Goal: Task Accomplishment & Management: Complete application form

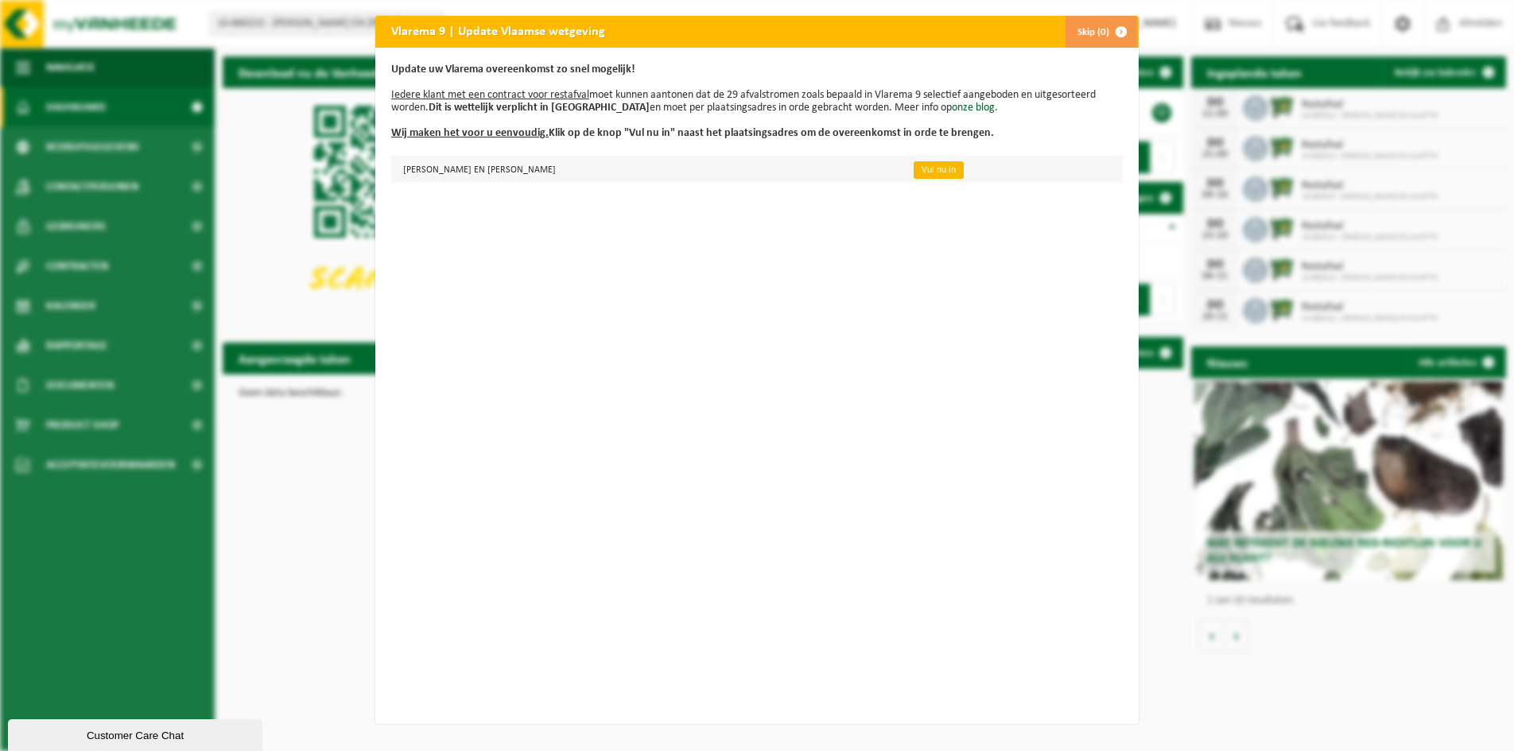
click at [914, 170] on link "Vul nu in" at bounding box center [939, 169] width 50 height 17
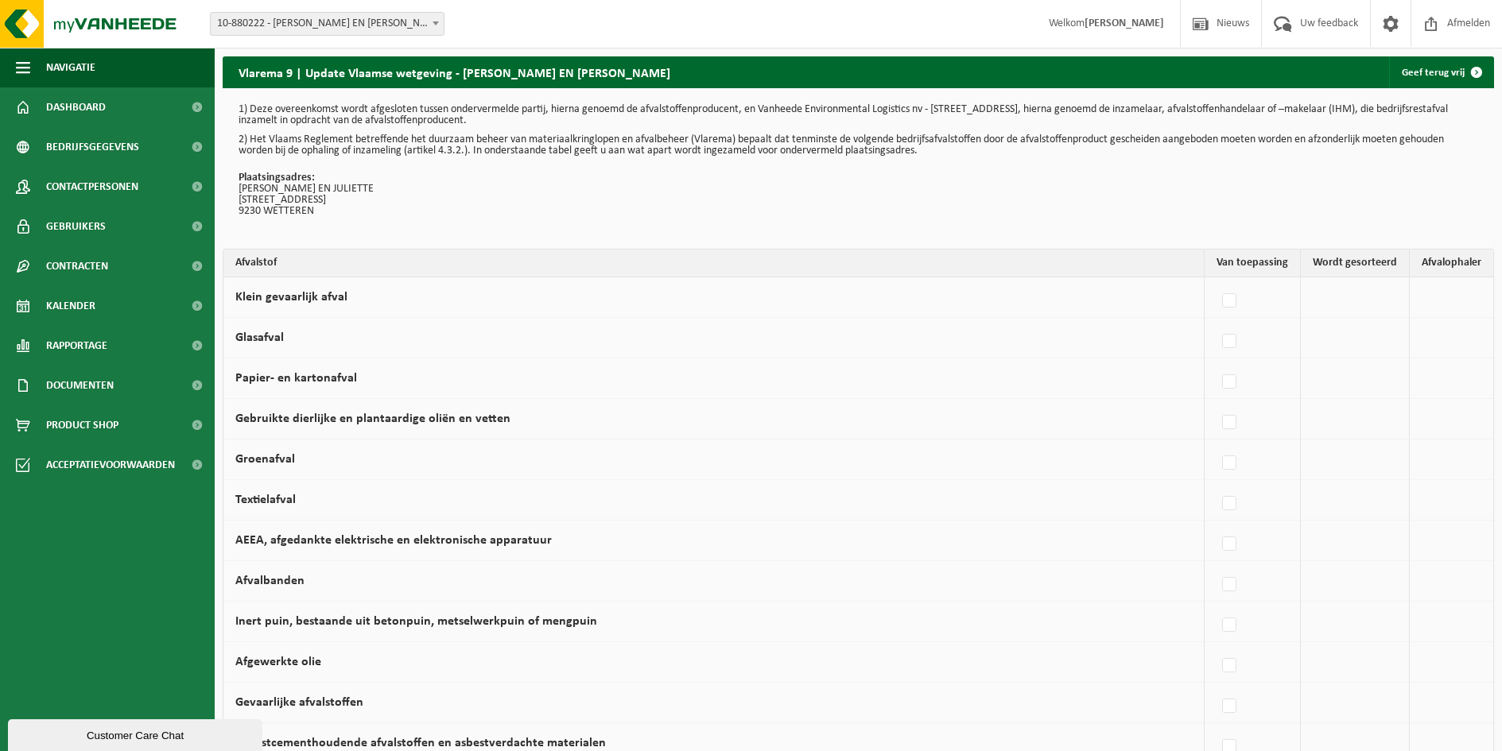
click at [268, 460] on label "Groenafval" at bounding box center [265, 459] width 60 height 13
click at [1216, 444] on input "Groenafval" at bounding box center [1216, 443] width 1 height 1
checkbox input "true"
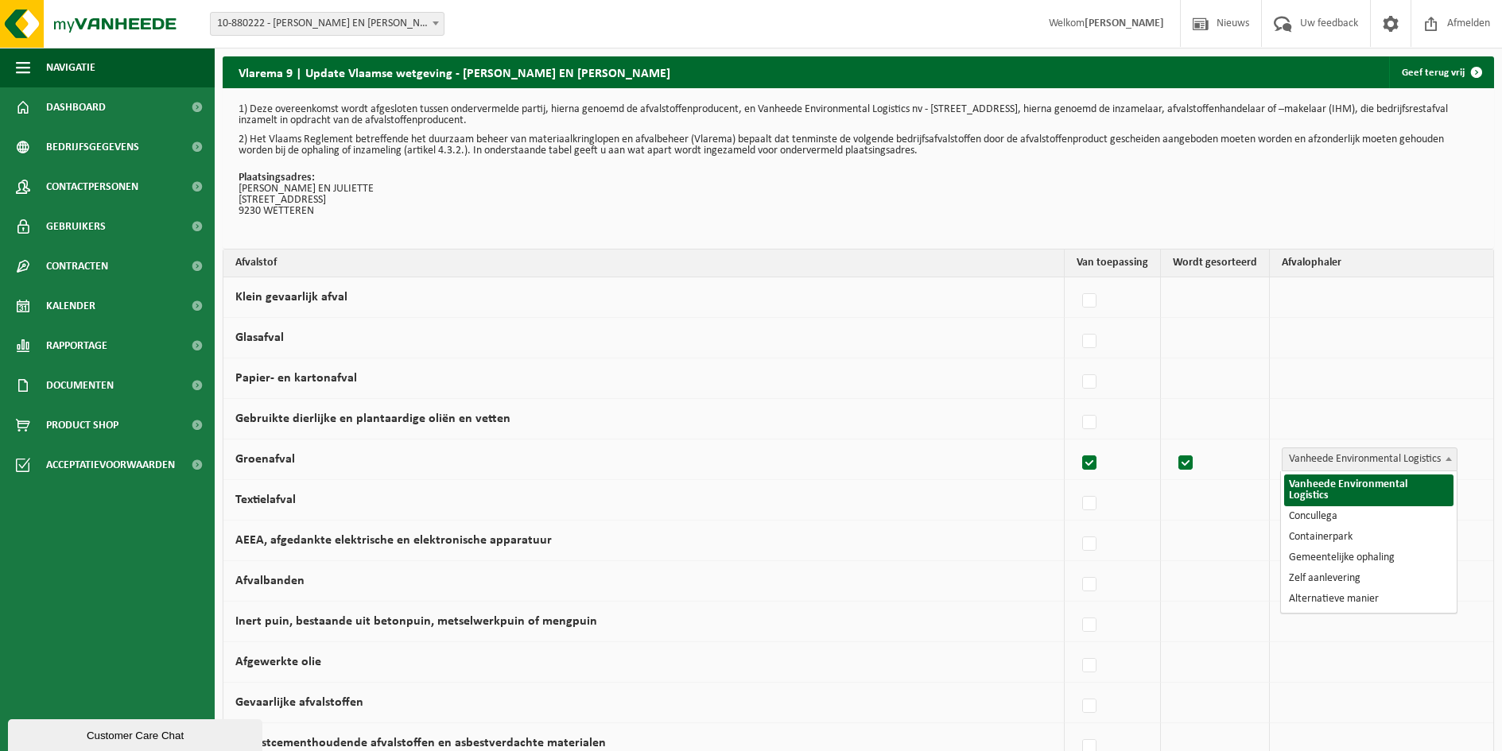
click at [1375, 464] on span "Vanheede Environmental Logistics" at bounding box center [1369, 459] width 174 height 22
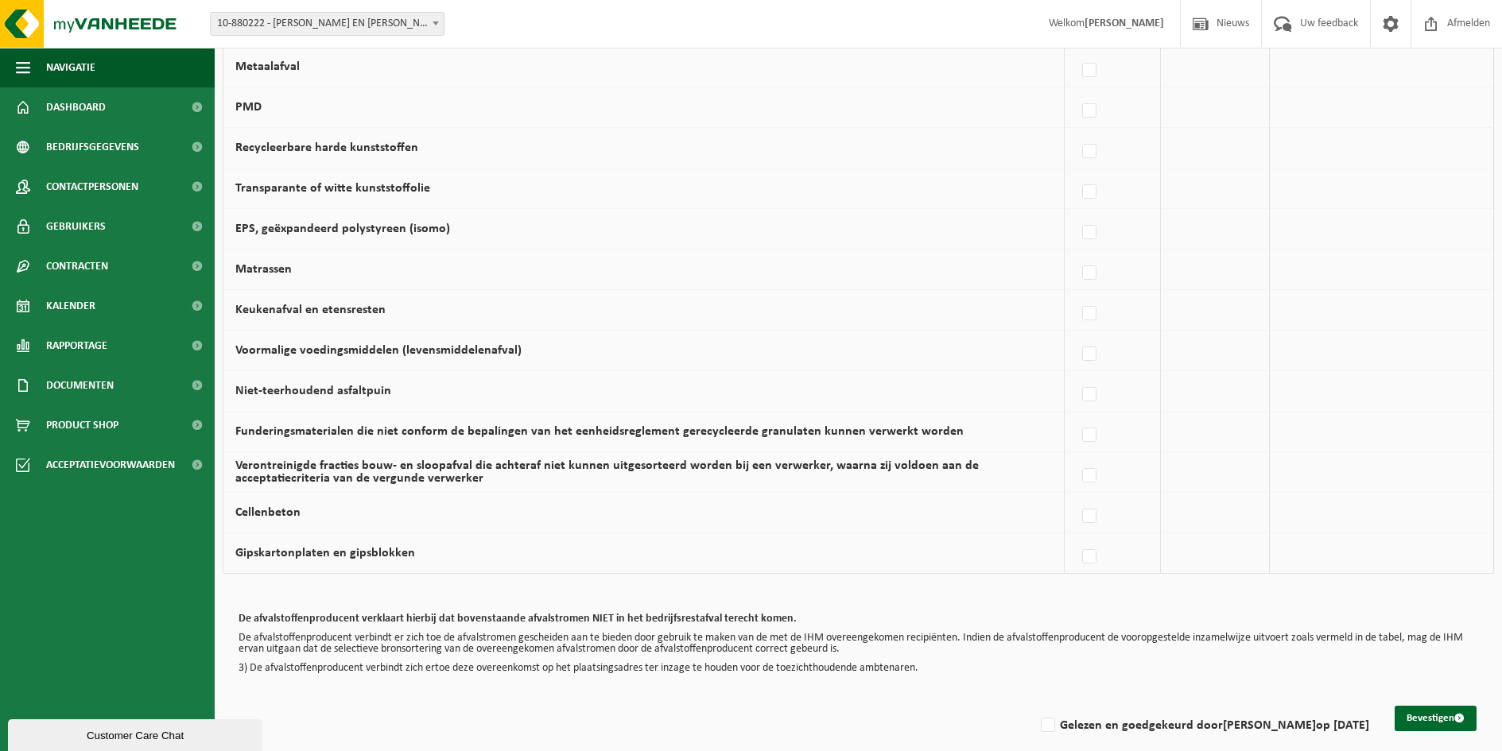
scroll to position [898, 0]
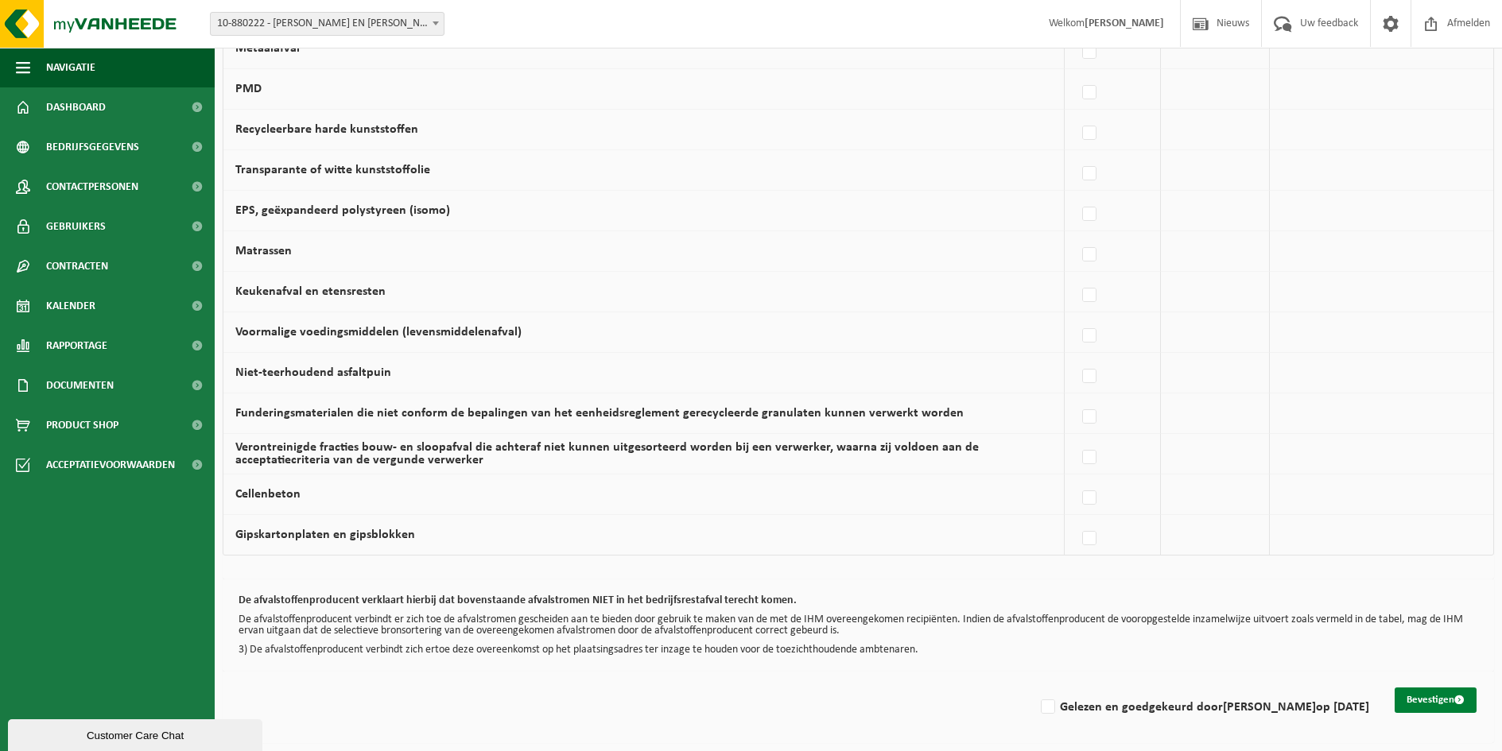
click at [1416, 699] on button "Bevestigen" at bounding box center [1436, 700] width 82 height 25
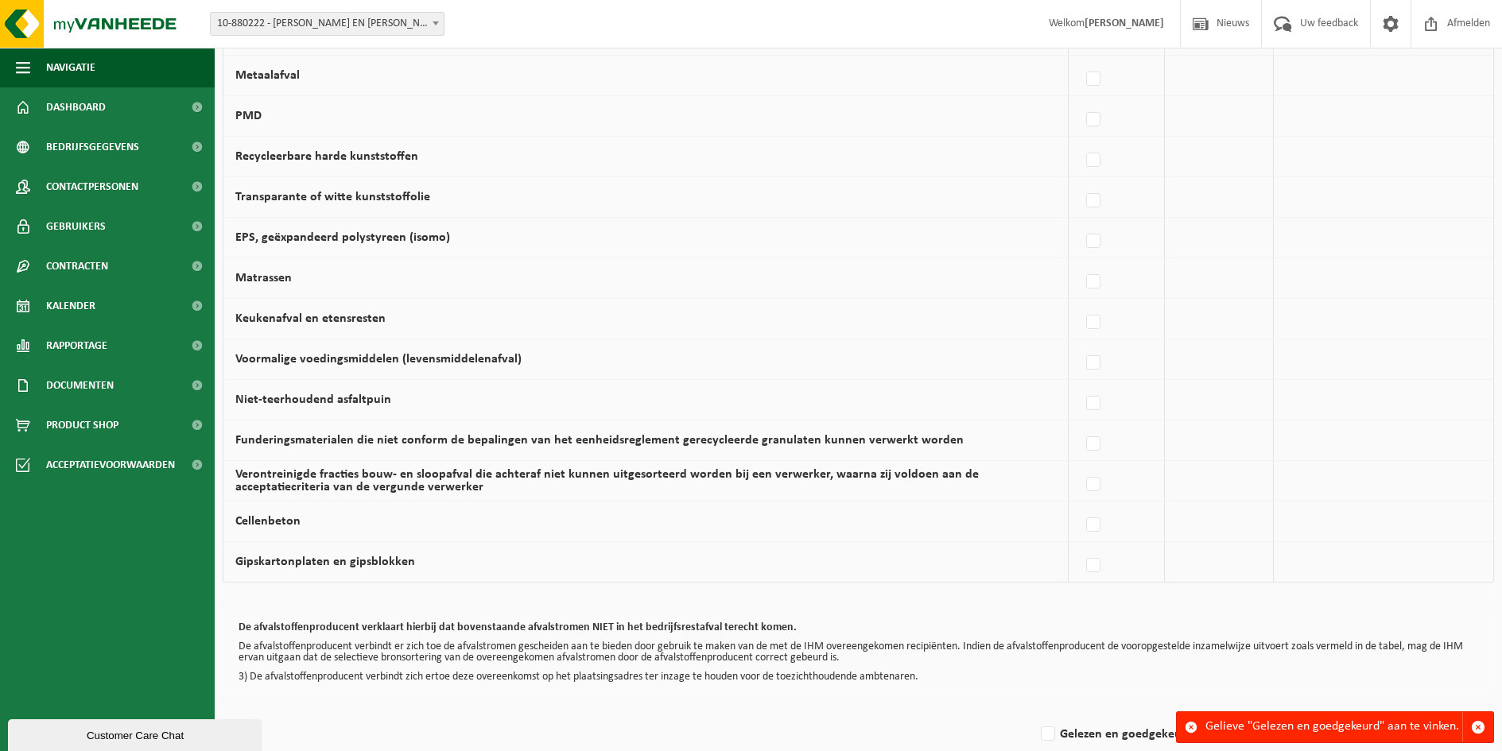
scroll to position [898, 0]
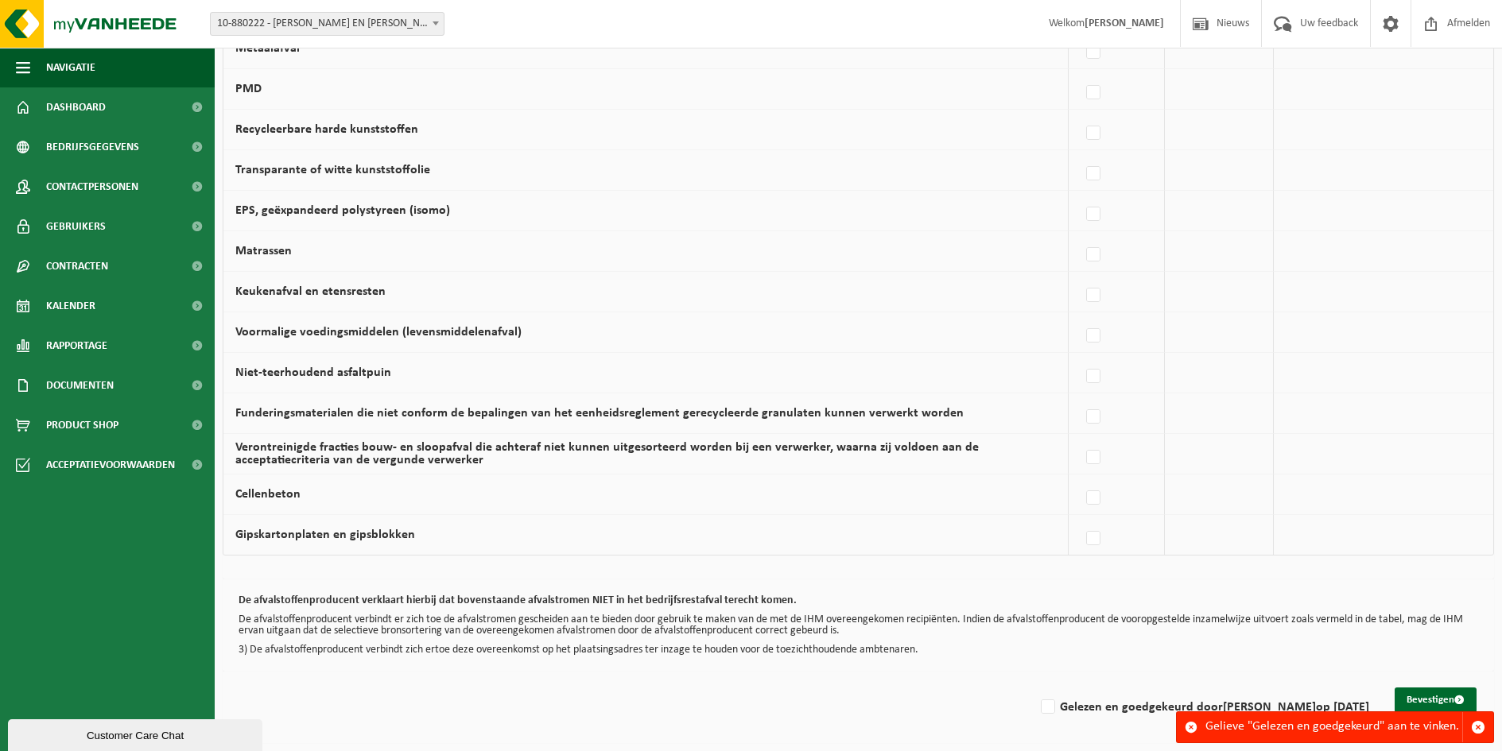
drag, startPoint x: 1247, startPoint y: 715, endPoint x: 1243, endPoint y: 724, distance: 10.3
click at [1243, 723] on div "Gelieve "Gelezen en goedgekeurd" aan te vinken." at bounding box center [1333, 727] width 257 height 30
click at [1480, 729] on span "button" at bounding box center [1478, 727] width 14 height 14
click at [1053, 707] on label "Gelezen en goedgekeurd door EDDY VISPOEL op 08/09/25" at bounding box center [1204, 708] width 332 height 24
click at [1035, 688] on input "Gelezen en goedgekeurd door EDDY VISPOEL op 08/09/25" at bounding box center [1034, 687] width 1 height 1
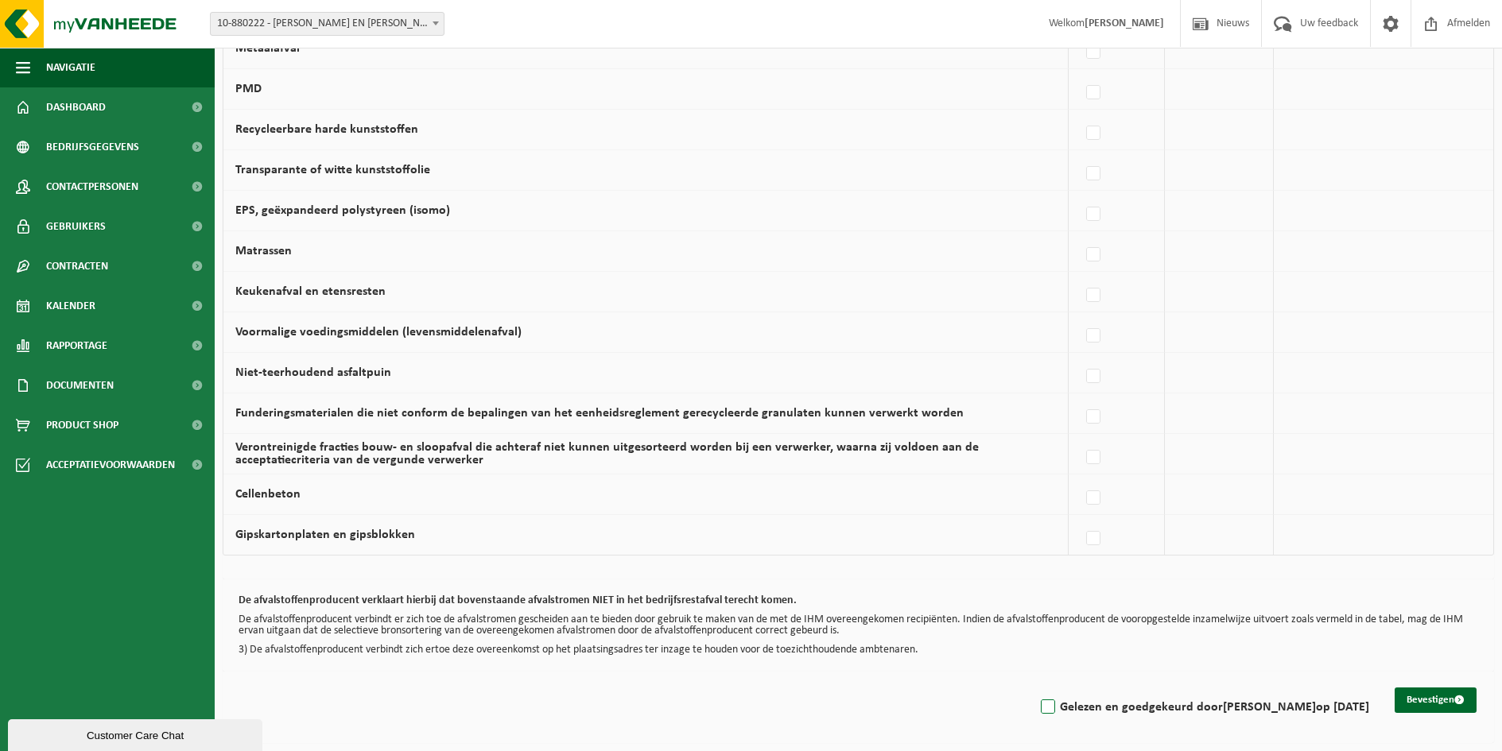
checkbox input "true"
click at [1435, 700] on button "Bevestigen" at bounding box center [1436, 700] width 82 height 25
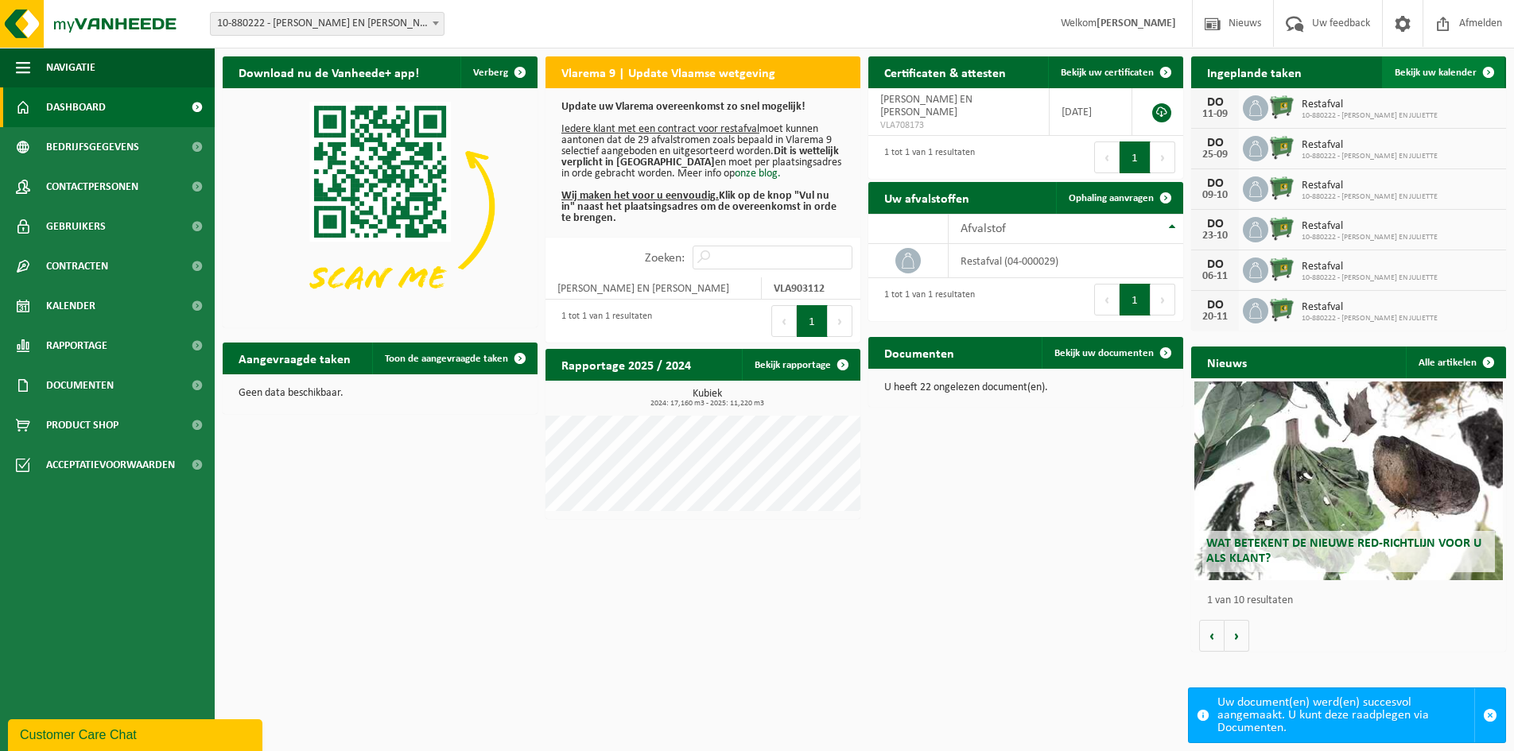
click at [1432, 71] on span "Bekijk uw kalender" at bounding box center [1436, 73] width 82 height 10
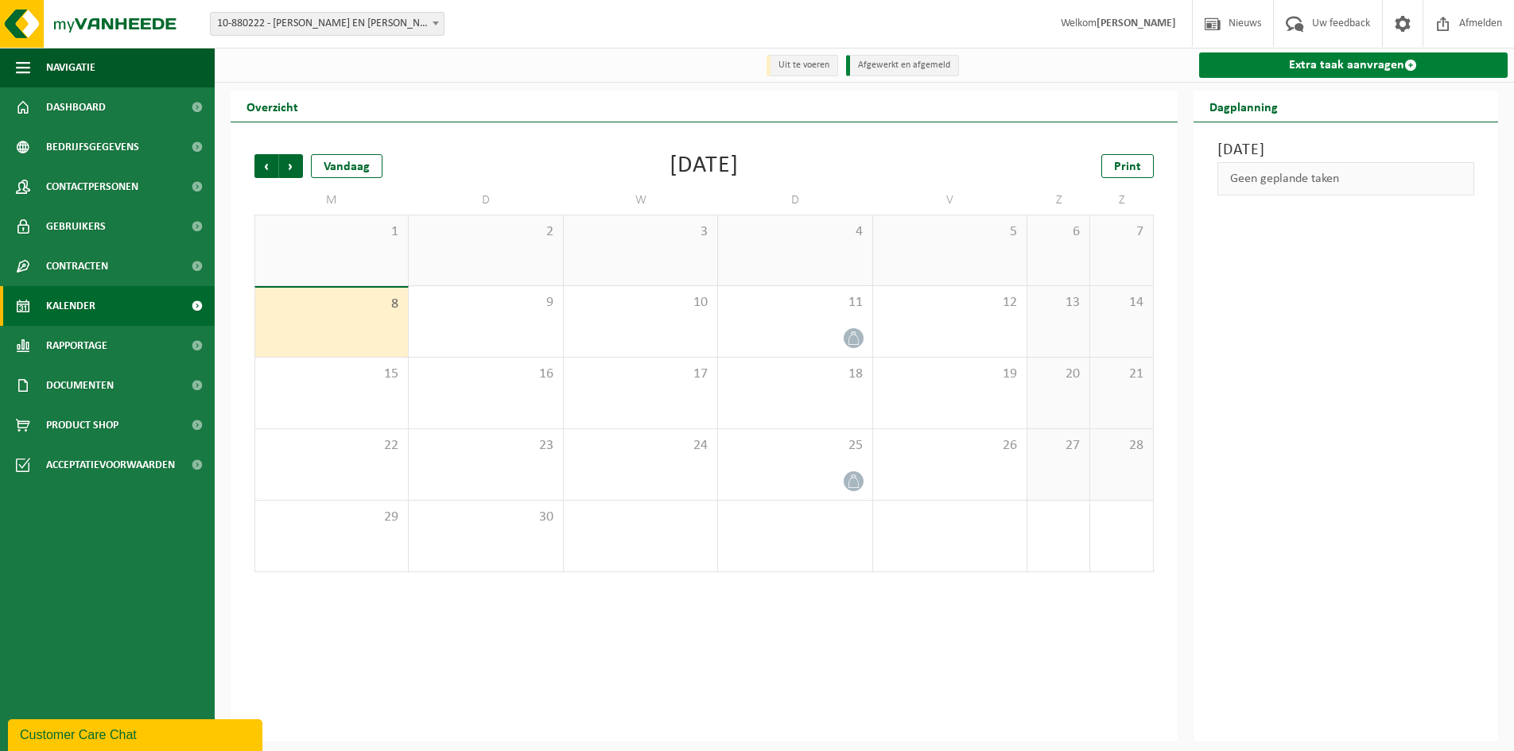
click at [1347, 66] on link "Extra taak aanvragen" at bounding box center [1353, 64] width 309 height 25
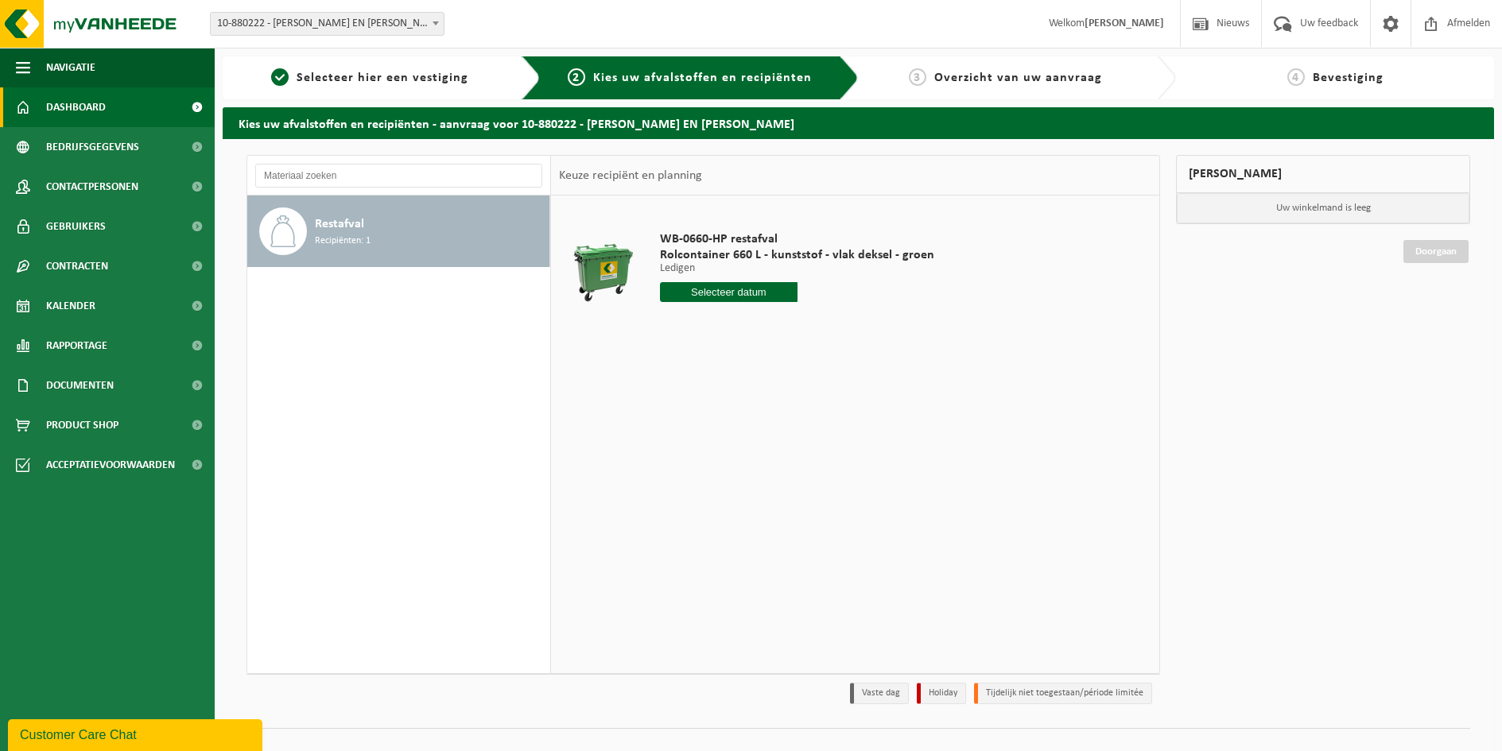
click at [78, 106] on span "Dashboard" at bounding box center [76, 107] width 60 height 40
